Goal: Task Accomplishment & Management: Use online tool/utility

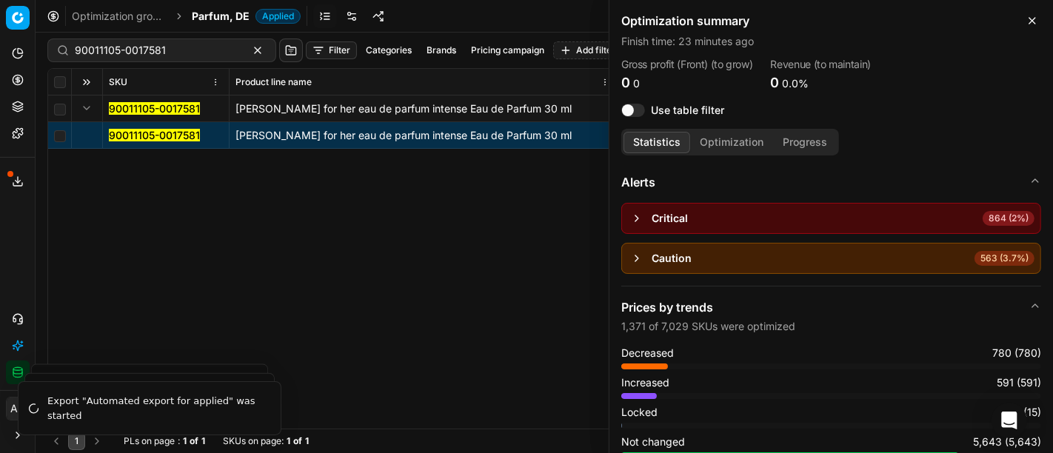
click at [1023, 22] on button "Close" at bounding box center [1032, 21] width 18 height 18
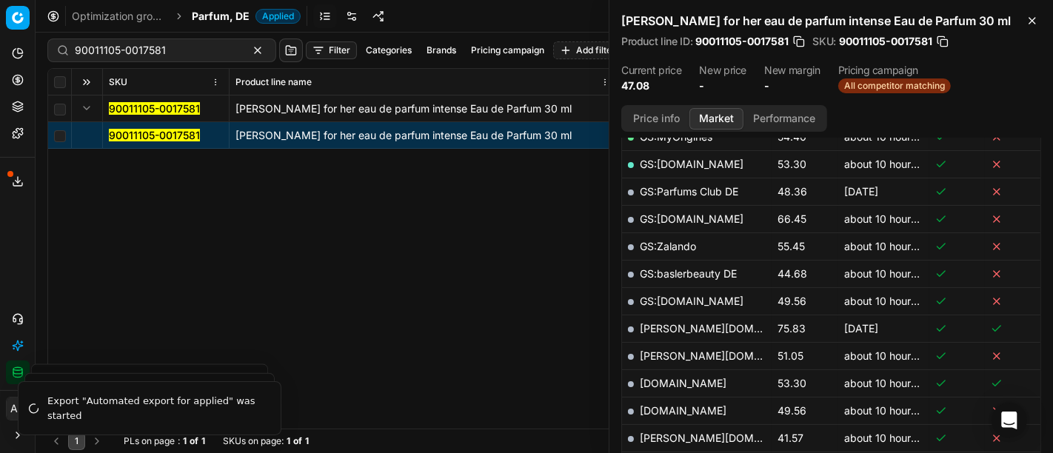
scroll to position [386, 0]
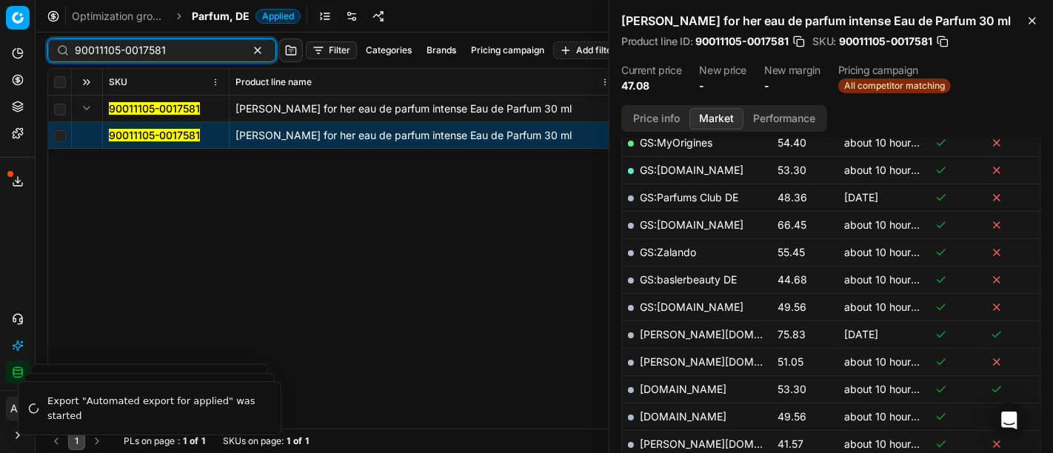
click at [154, 56] on input "90011105-0017581" at bounding box center [156, 50] width 162 height 15
paste input "6252-0025619"
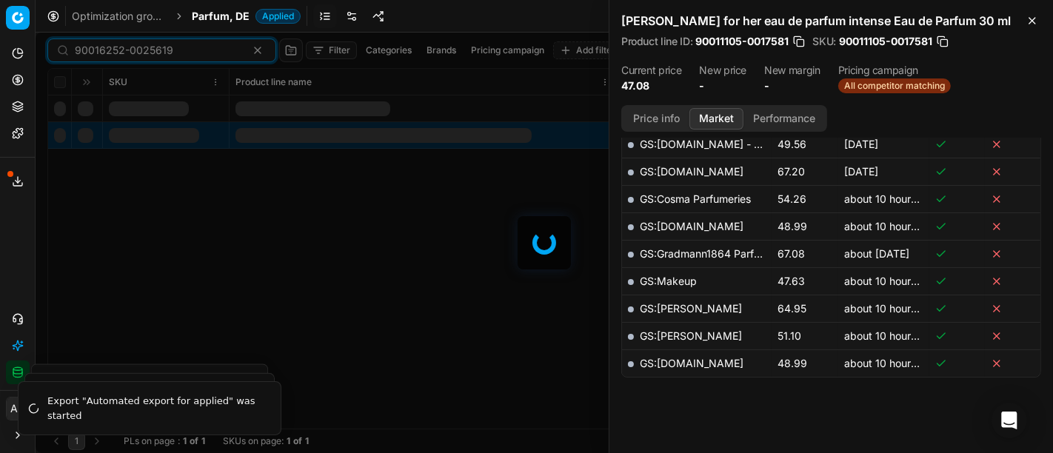
scroll to position [392, 0]
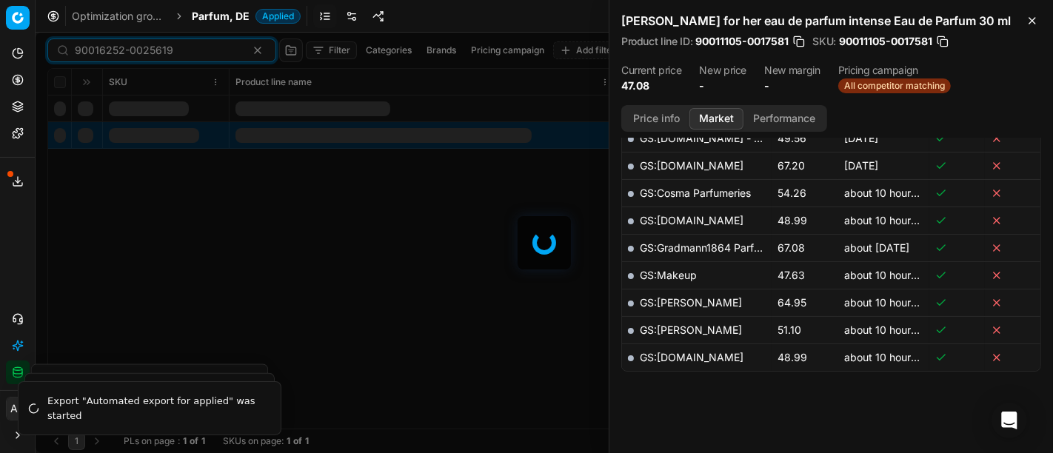
type input "90016252-0025619"
click at [1036, 20] on icon "button" at bounding box center [1032, 21] width 12 height 12
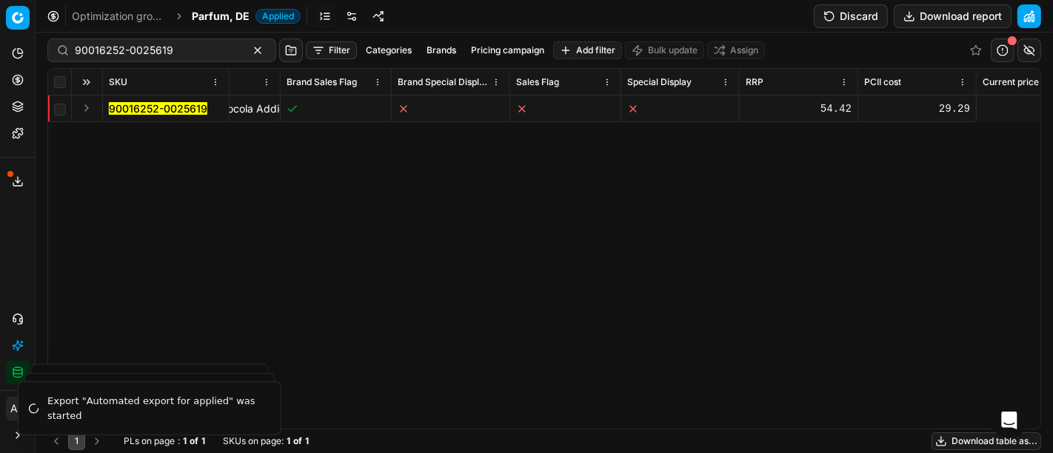
scroll to position [0, 388]
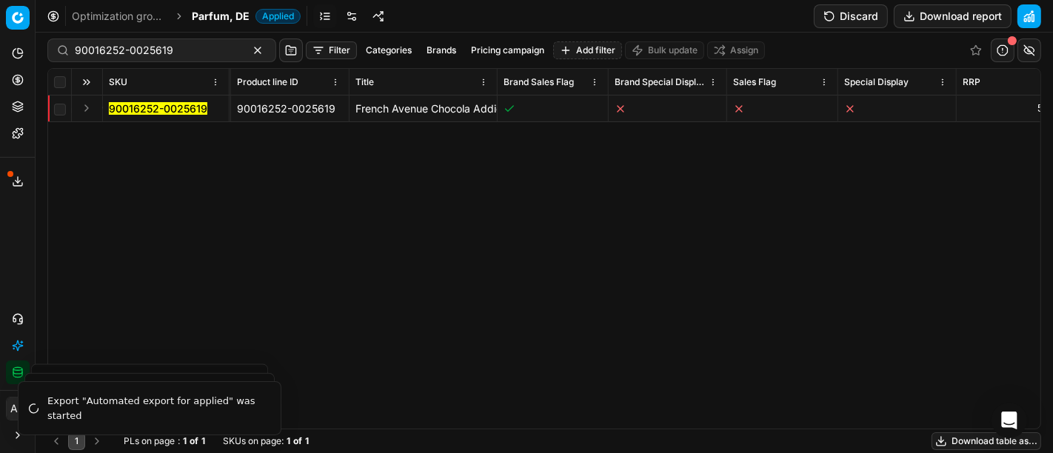
click at [846, 191] on div "SKU Product line name Product line ID Title Brand Sales Flag Brand Special Disp…" at bounding box center [544, 249] width 992 height 360
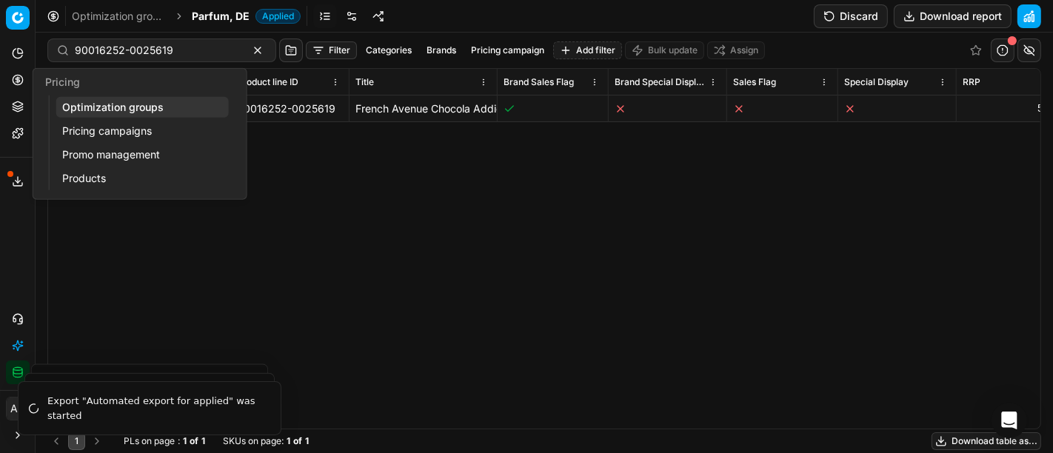
click at [19, 76] on circle at bounding box center [18, 80] width 10 height 10
click at [82, 102] on link "Optimization groups" at bounding box center [142, 107] width 173 height 21
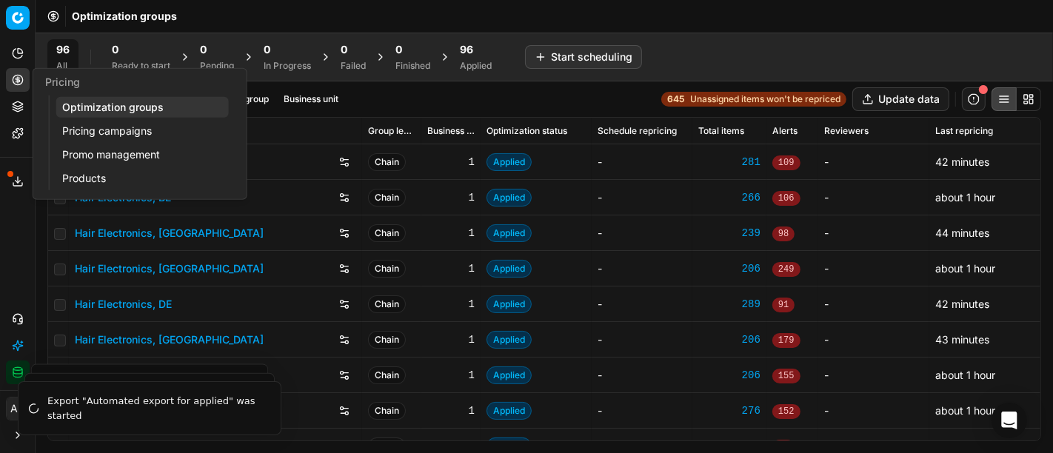
click at [101, 128] on link "Pricing campaigns" at bounding box center [142, 131] width 173 height 21
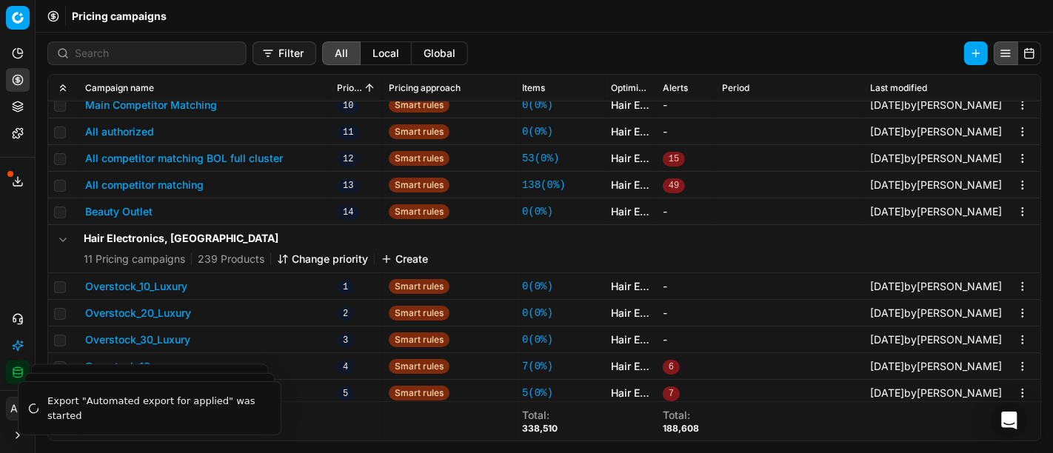
scroll to position [1654, 0]
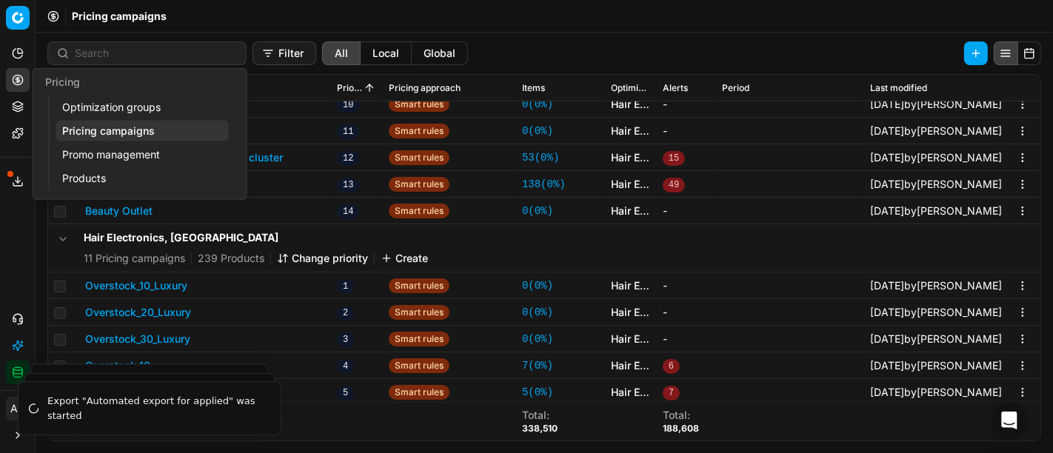
click at [7, 79] on button "Pricing" at bounding box center [18, 80] width 24 height 24
click at [94, 102] on link "Optimization groups" at bounding box center [142, 107] width 173 height 21
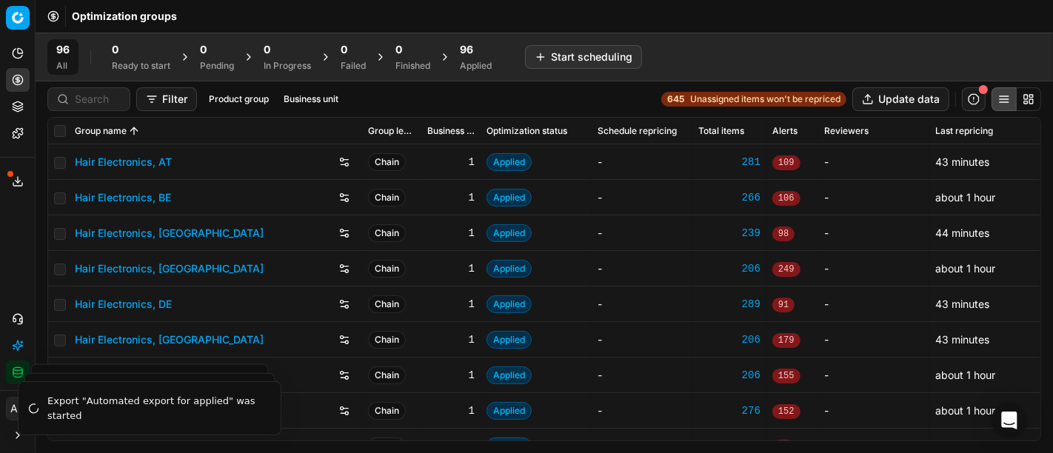
click at [91, 107] on div at bounding box center [88, 99] width 83 height 24
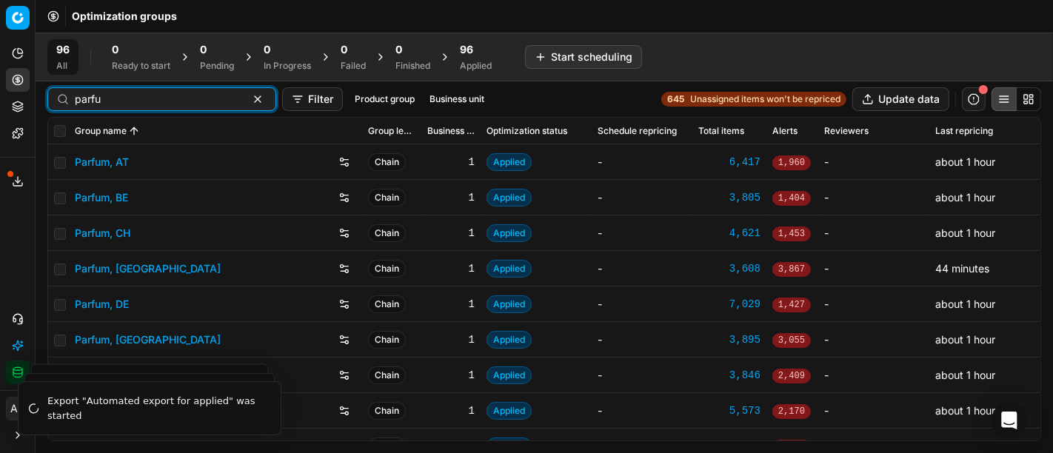
type input "parfu"
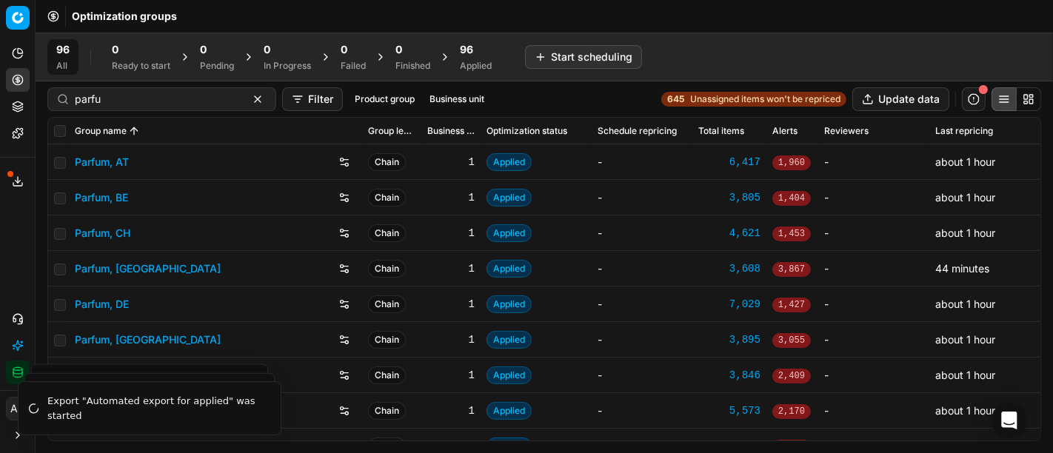
click at [120, 301] on link "Parfum, DE" at bounding box center [102, 304] width 54 height 15
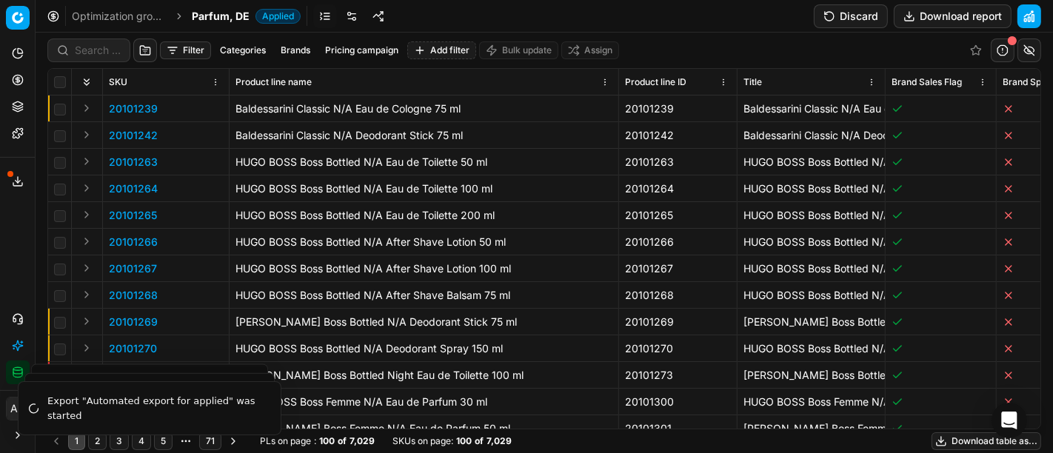
click at [12, 214] on div "Analytics Pricing Product portfolio Templates Export service 16 Contact support…" at bounding box center [17, 213] width 35 height 355
click at [349, 11] on link at bounding box center [352, 16] width 24 height 24
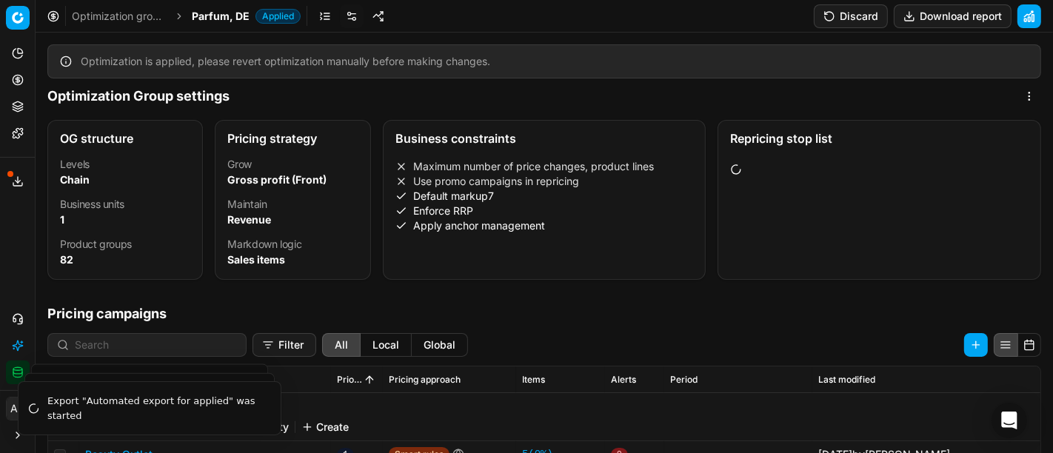
click at [326, 20] on link at bounding box center [325, 16] width 24 height 24
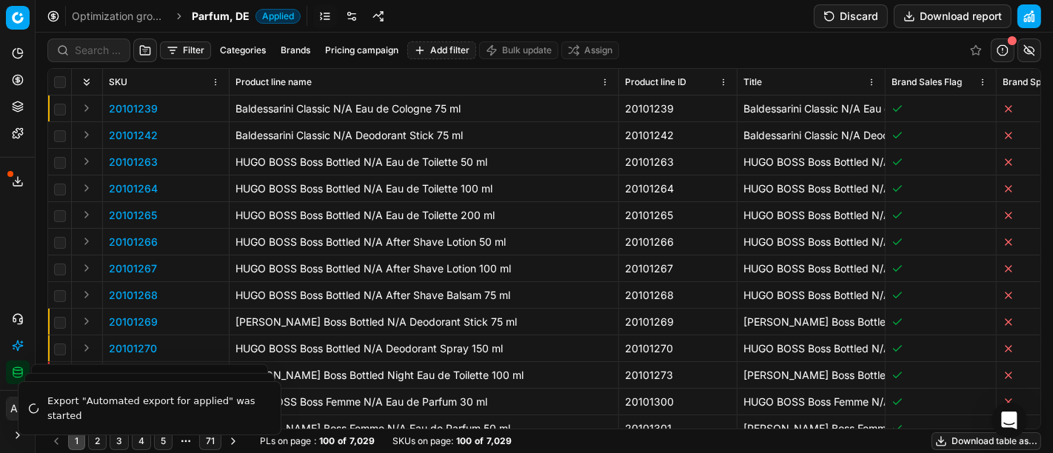
click at [275, 53] on button "Brands" at bounding box center [295, 50] width 41 height 18
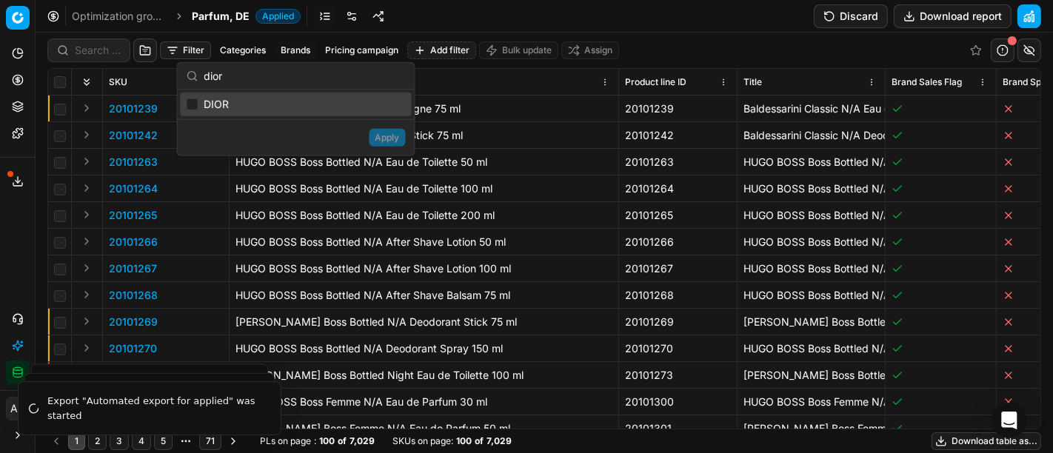
type input "dior"
click at [195, 101] on input "Suggestions" at bounding box center [193, 104] width 12 height 12
checkbox input "true"
click at [394, 143] on button "Apply" at bounding box center [387, 138] width 36 height 18
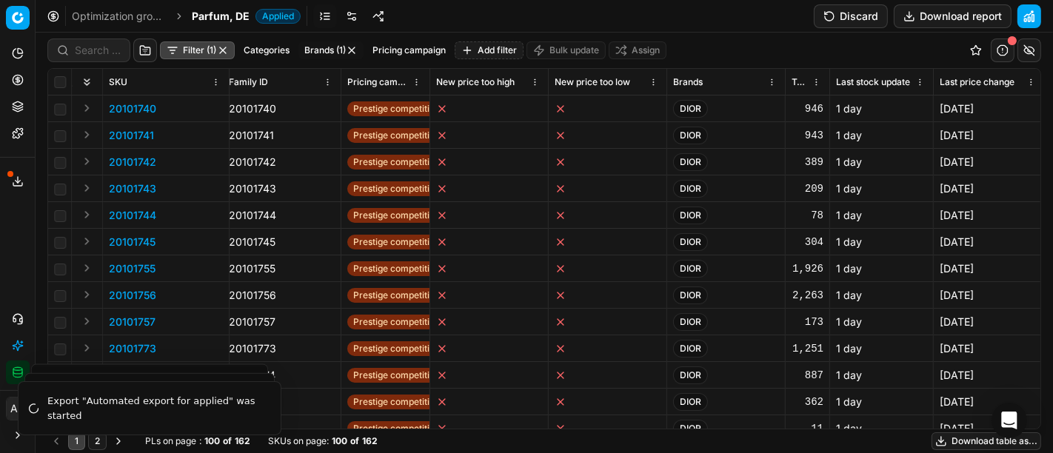
scroll to position [0, 3076]
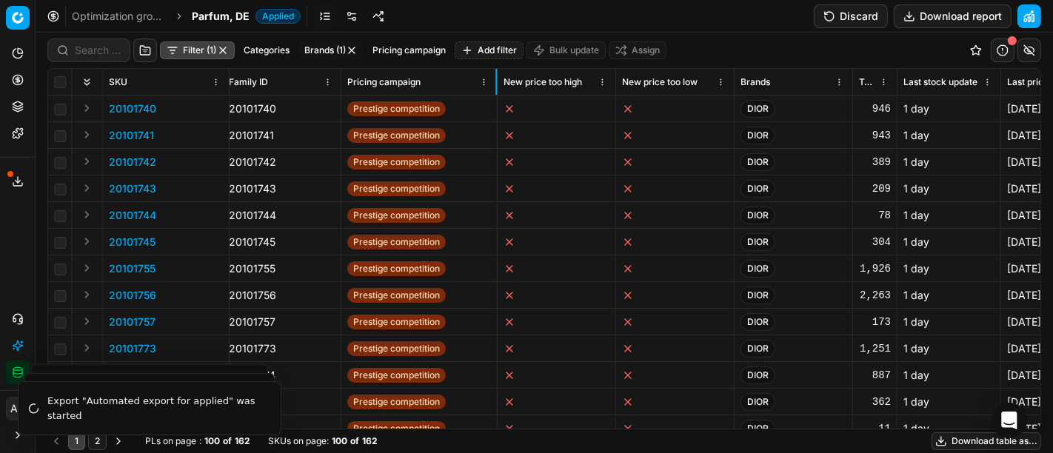
drag, startPoint x: 428, startPoint y: 86, endPoint x: 491, endPoint y: 77, distance: 63.6
click at [495, 77] on div at bounding box center [495, 82] width 1 height 26
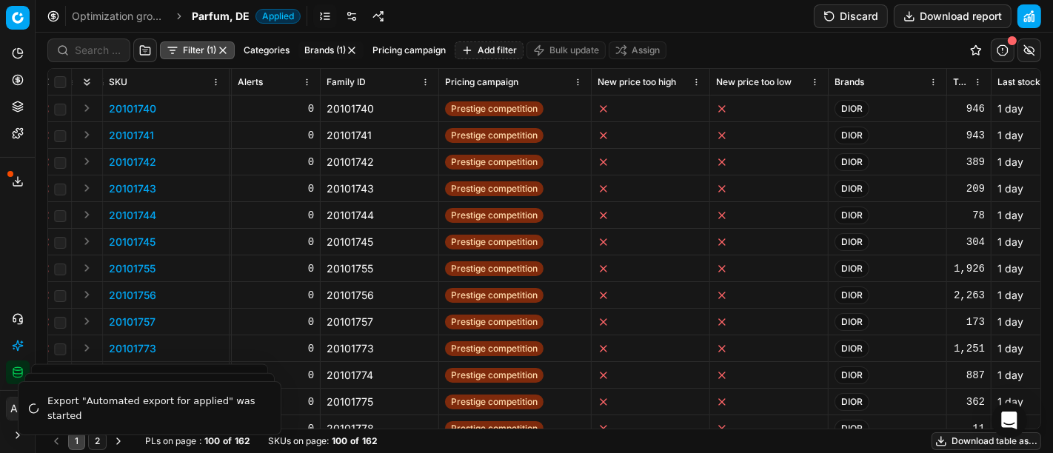
scroll to position [0, 2921]
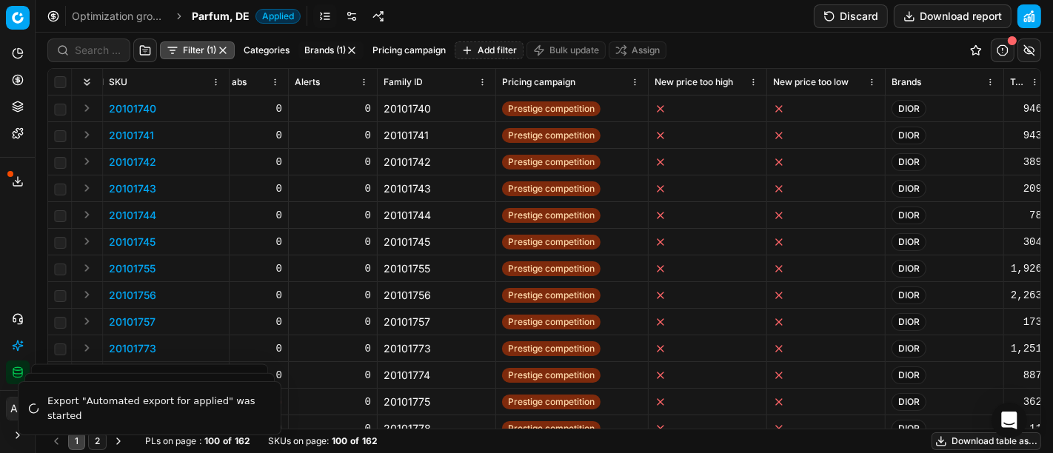
click at [90, 110] on button "Expand" at bounding box center [87, 108] width 18 height 18
click at [138, 133] on p "20101740" at bounding box center [132, 135] width 47 height 15
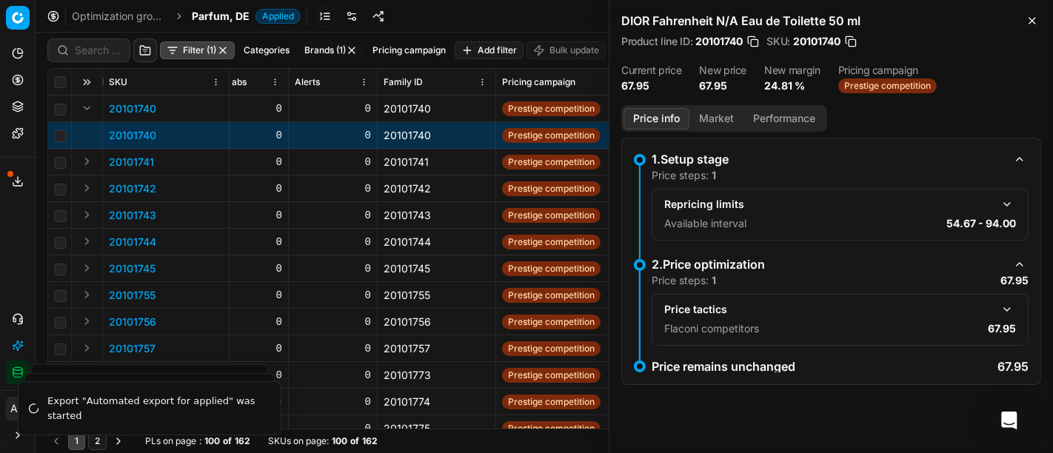
click at [875, 79] on span "Prestige competition" at bounding box center [887, 85] width 98 height 15
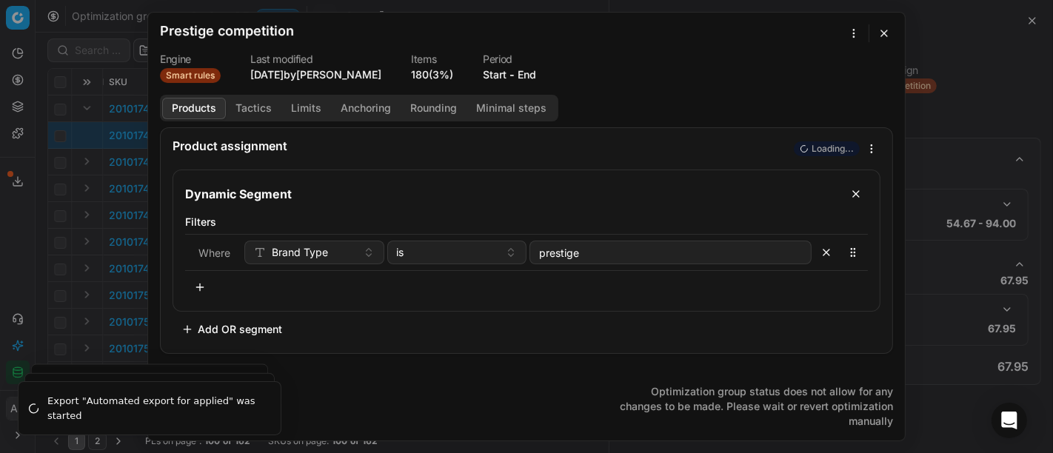
click at [247, 111] on button "Tactics" at bounding box center [254, 108] width 56 height 21
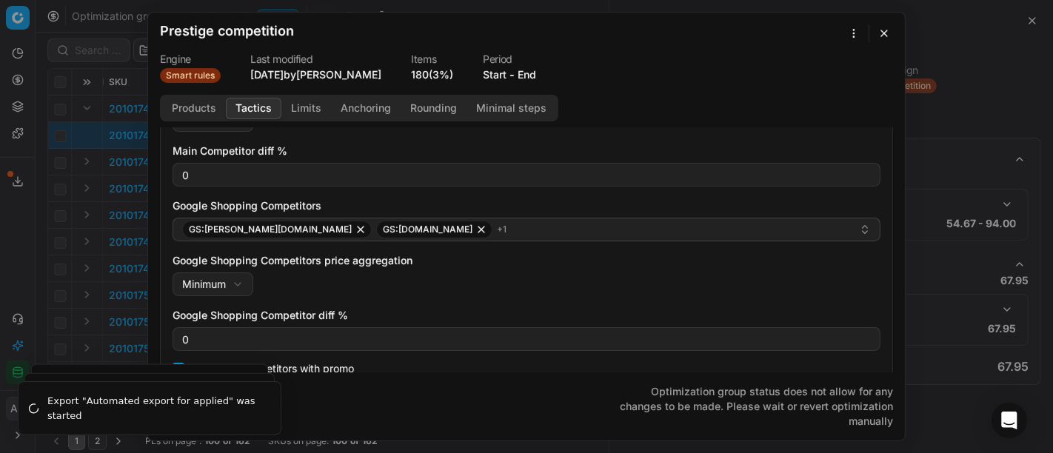
scroll to position [252, 0]
